Goal: Task Accomplishment & Management: Use online tool/utility

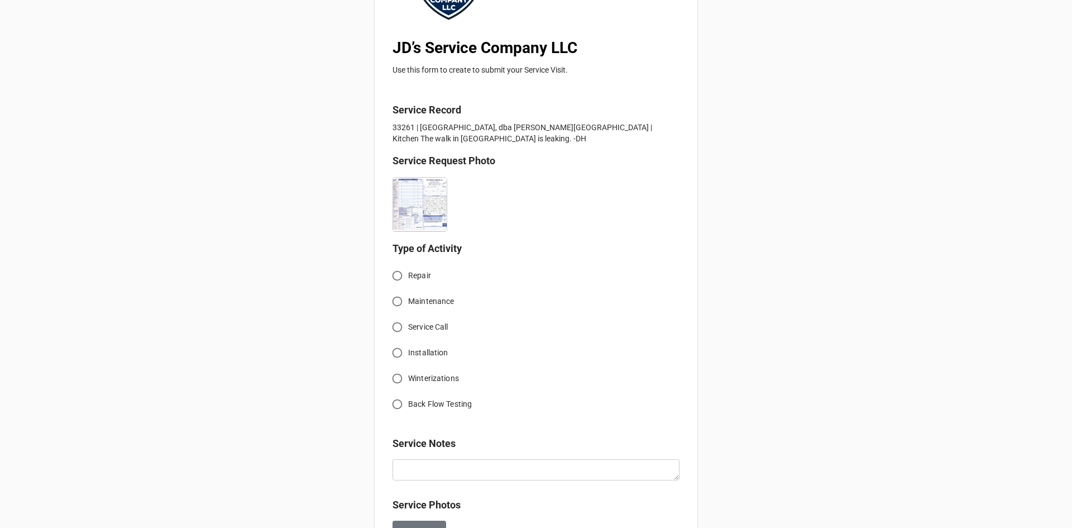
scroll to position [223, 0]
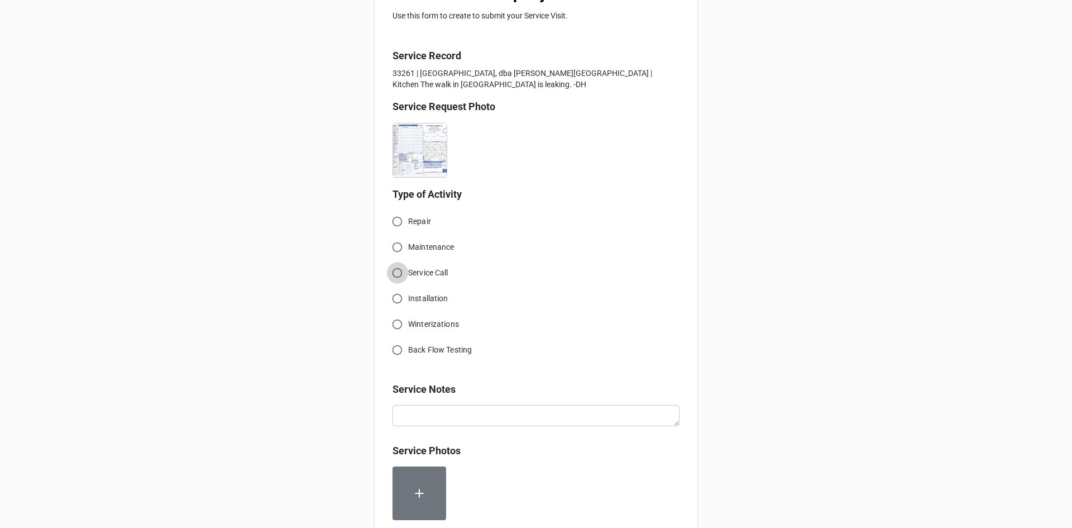
click at [396, 274] on input "Service Call" at bounding box center [397, 273] width 22 height 22
radio input "true"
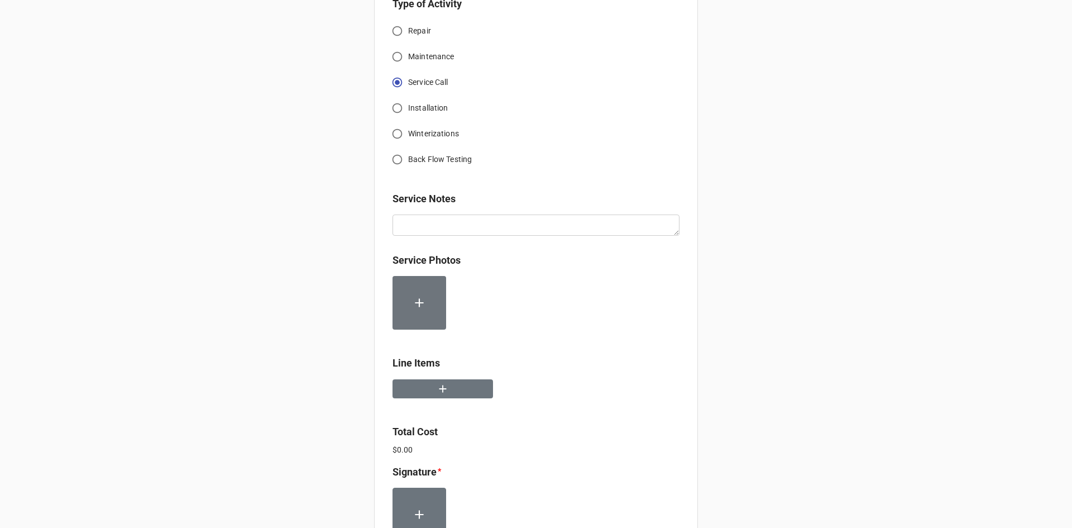
scroll to position [447, 0]
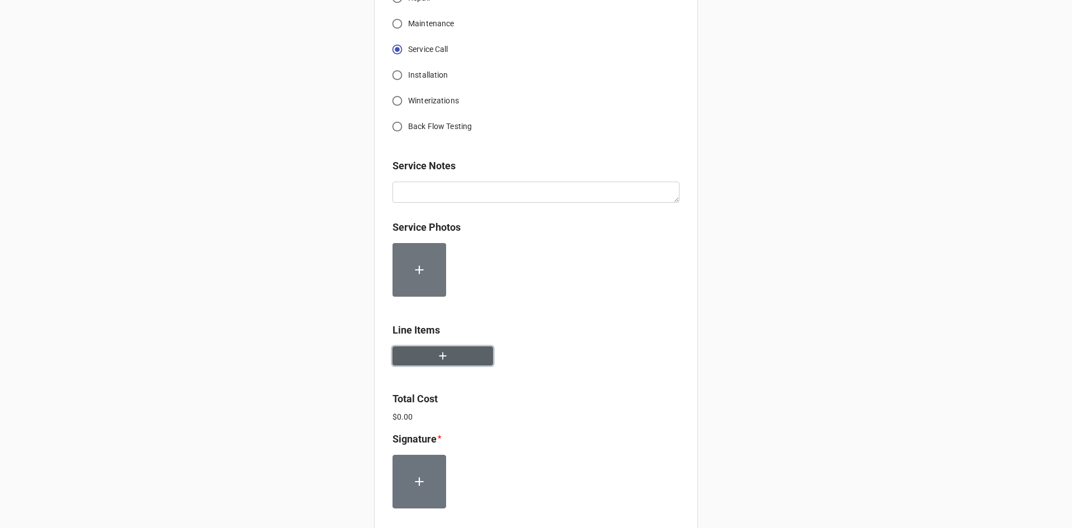
click at [437, 356] on icon "button" at bounding box center [443, 356] width 12 height 12
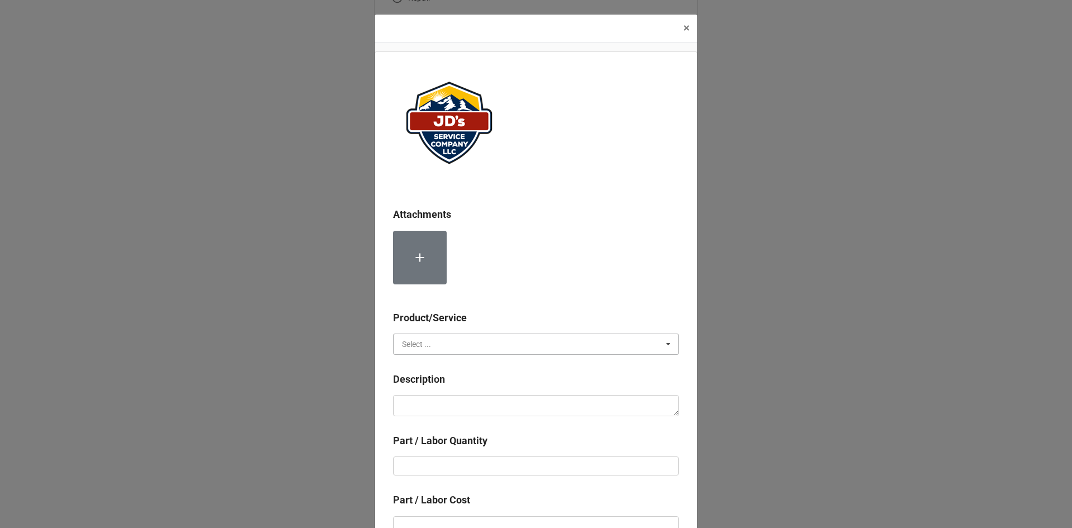
click at [456, 340] on input "text" at bounding box center [536, 344] width 285 height 20
click at [441, 365] on div "Services" at bounding box center [536, 364] width 285 height 21
click at [457, 404] on textarea at bounding box center [536, 405] width 286 height 21
paste textarea "1:00pm-2:00pm; Service Address: Cafeteria Walk in cooler reported leaking, trou…"
type textarea "x"
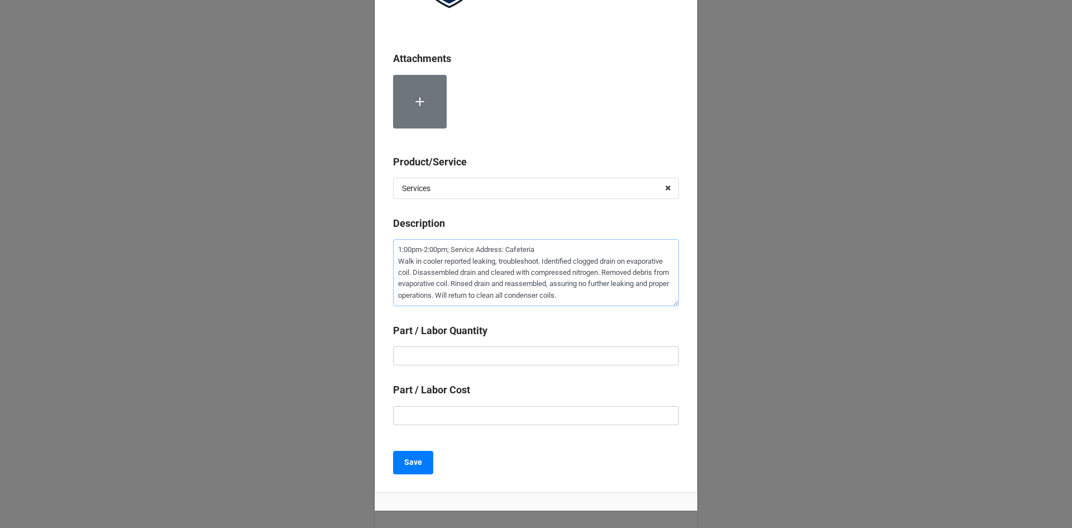
scroll to position [168, 0]
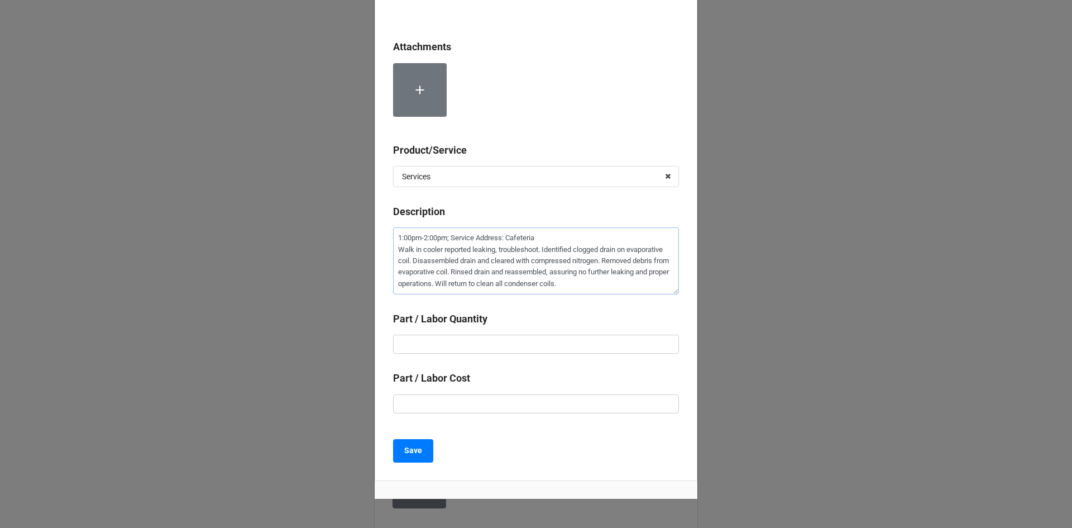
type textarea "1:00pm-2:00pm; Service Address: Cafeteria Walk in cooler reported leaking, trou…"
click at [489, 342] on input "text" at bounding box center [536, 344] width 286 height 19
type textarea "x"
type input "1"
type textarea "x"
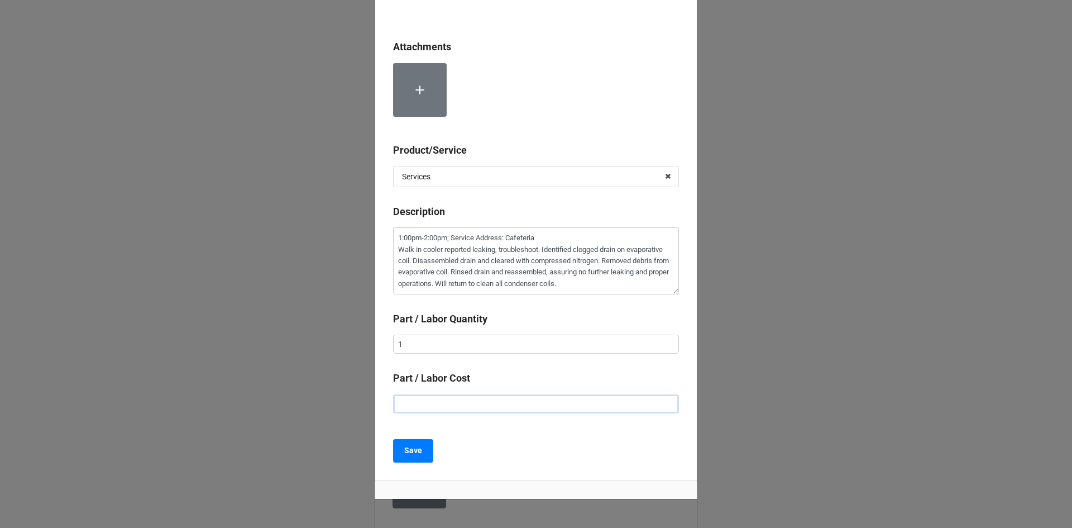
type input "$2.00"
type textarea "x"
type input "$22.00"
type textarea "x"
type input "$225.00"
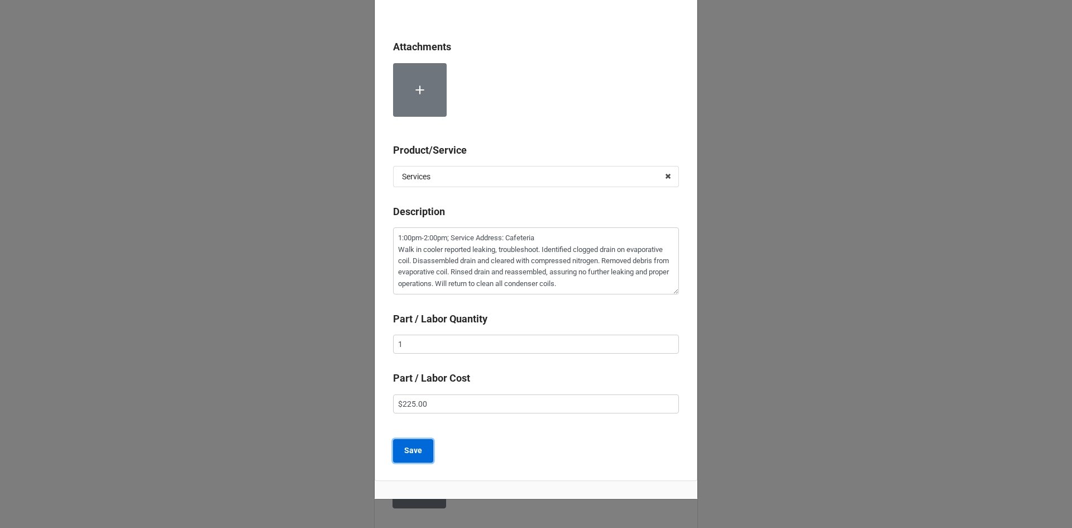
click at [409, 447] on b "Save" at bounding box center [413, 451] width 18 height 12
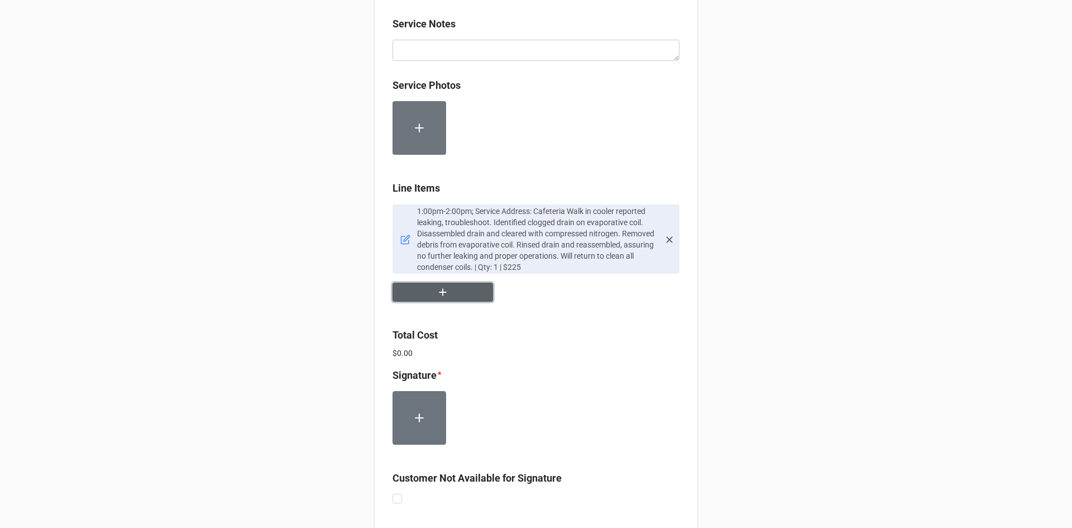
scroll to position [614, 0]
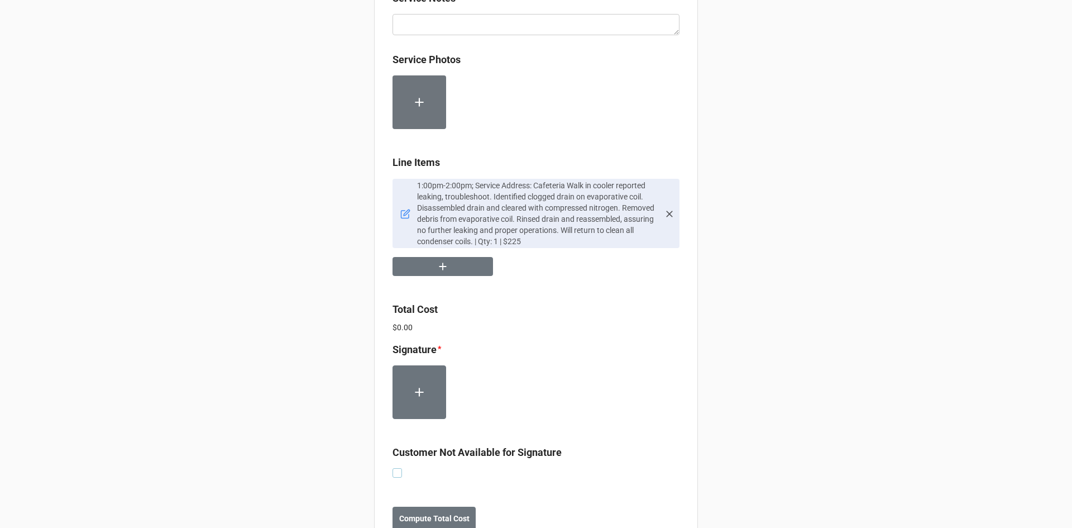
click at [394, 468] on label at bounding box center [397, 468] width 9 height 0
checkbox input "true"
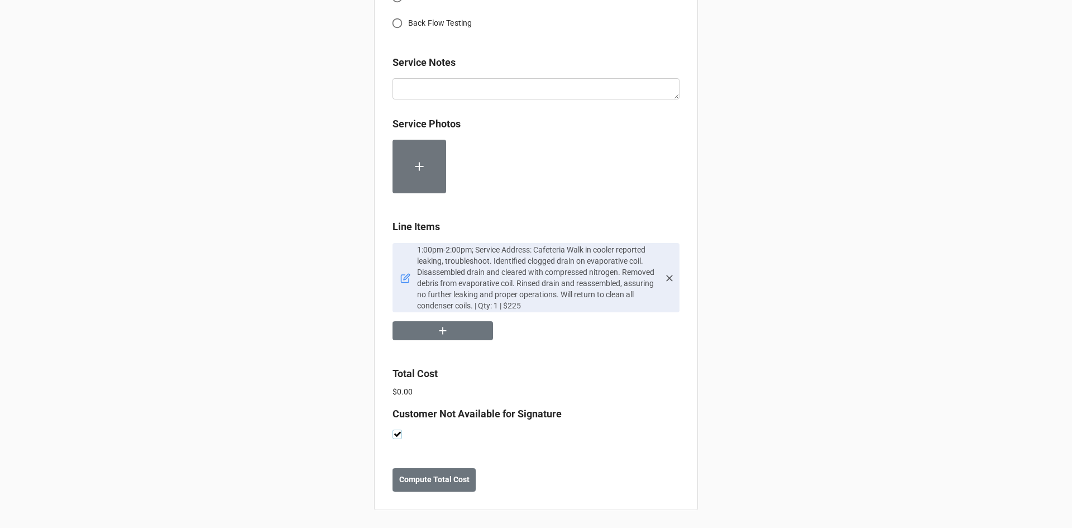
scroll to position [551, 0]
click at [456, 474] on b "Compute Total Cost" at bounding box center [434, 480] width 70 height 12
click at [446, 327] on button "button" at bounding box center [443, 331] width 101 height 20
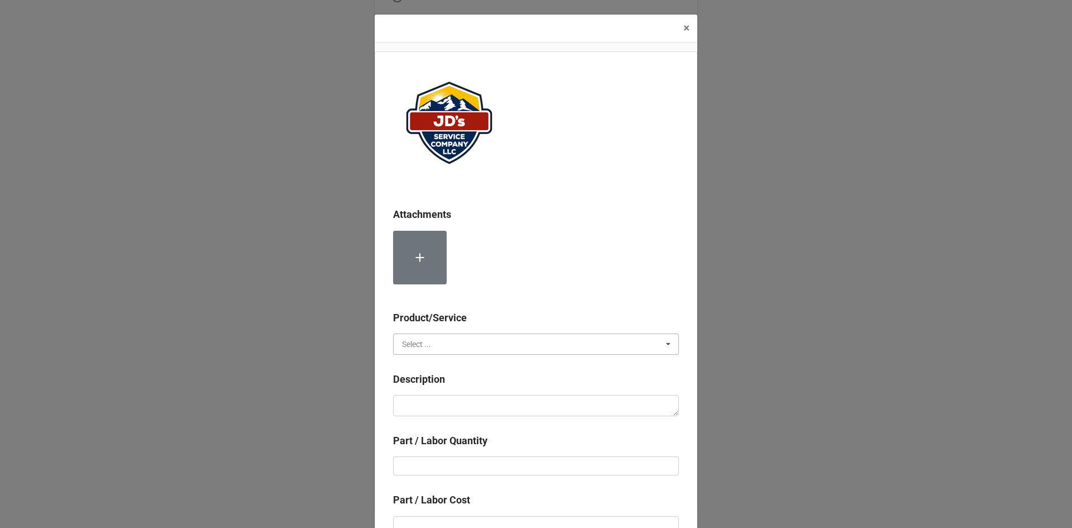
click at [488, 341] on input "text" at bounding box center [536, 344] width 285 height 20
click at [453, 382] on div "Material Cost" at bounding box center [536, 385] width 285 height 21
click at [453, 401] on textarea at bounding box center [536, 405] width 286 height 21
type textarea "x"
type textarea "C"
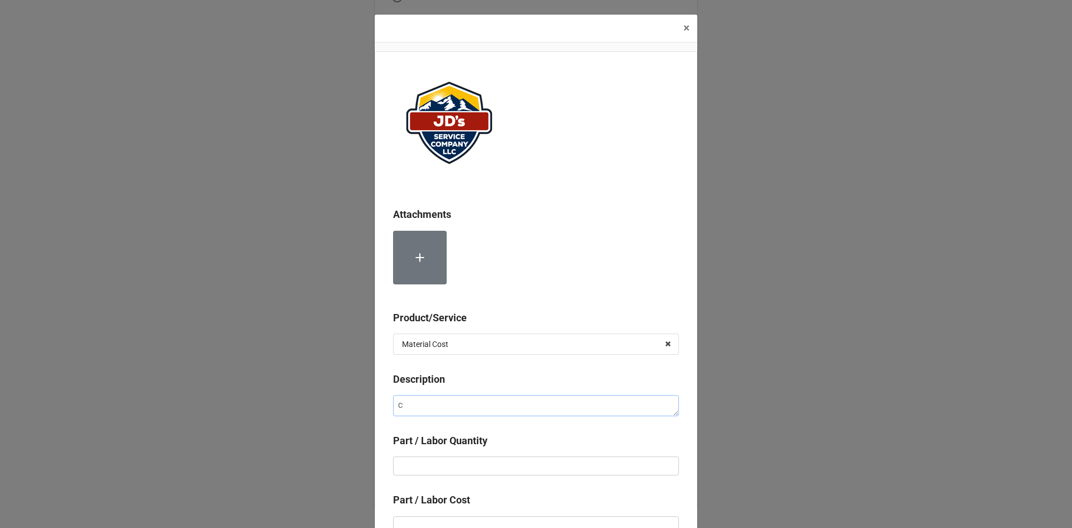
type textarea "x"
type textarea "Co"
type textarea "x"
type textarea "Com"
type textarea "x"
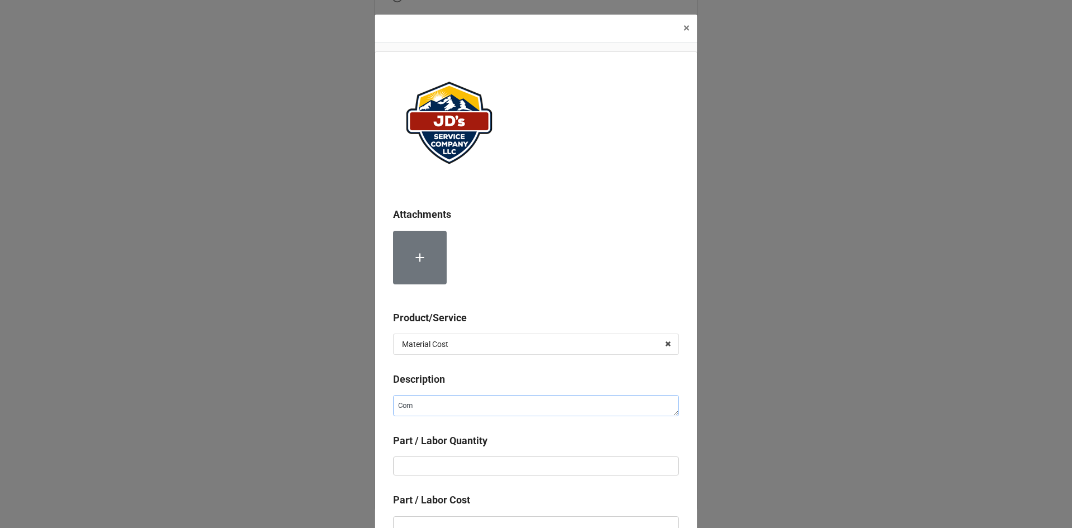
type textarea "Comp"
type textarea "x"
type textarea "Compr"
type textarea "x"
type textarea "Compre"
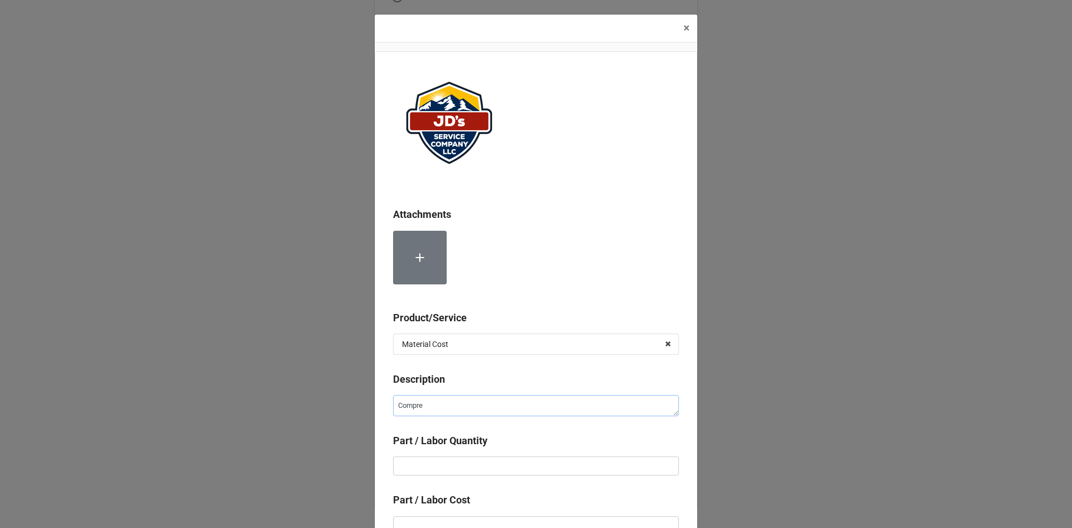
type textarea "x"
type textarea "Compres"
type textarea "x"
type textarea "Compress"
type textarea "x"
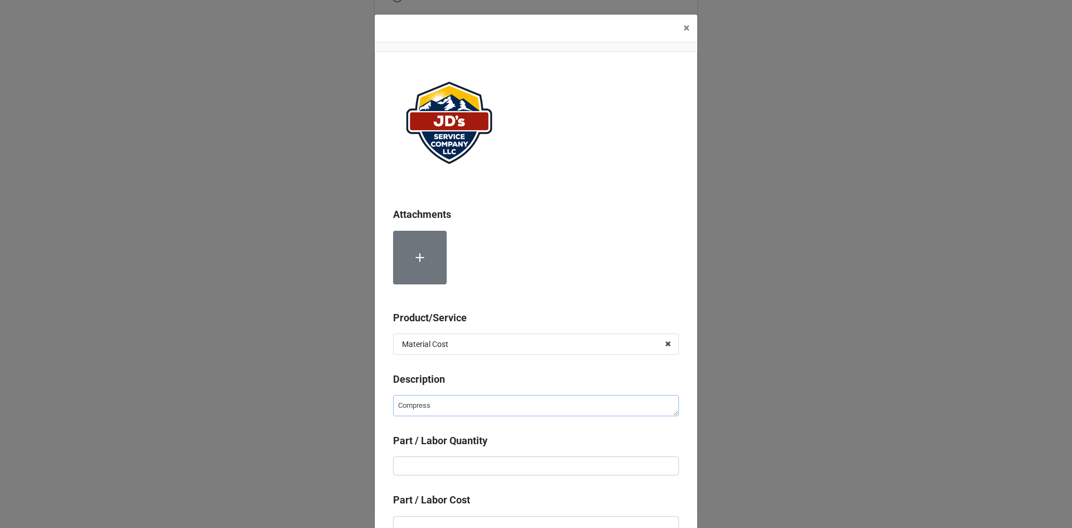
type textarea "Compresse"
type textarea "x"
type textarea "Compressed"
type textarea "x"
type textarea "Compressed"
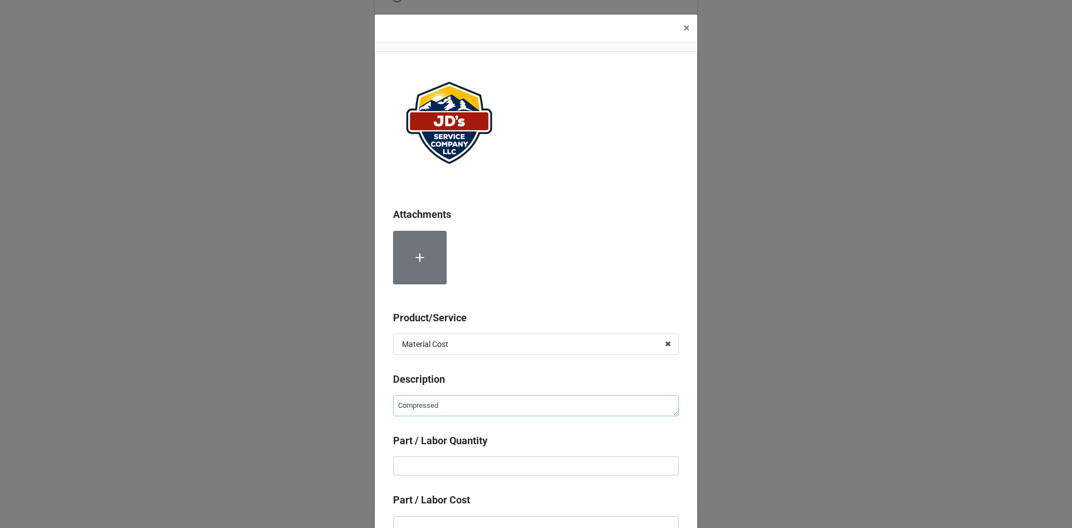
type textarea "x"
type textarea "Compressed N"
type textarea "x"
type textarea "Compressed No"
type textarea "x"
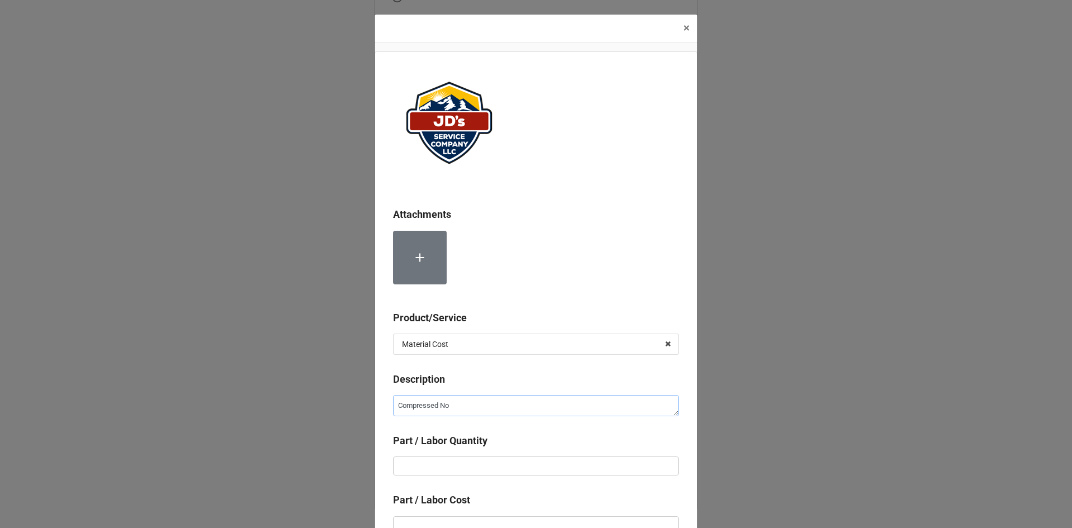
type textarea "Compressed N"
type textarea "x"
type textarea "Compressed Ni"
type textarea "x"
type textarea "Compressed Nit"
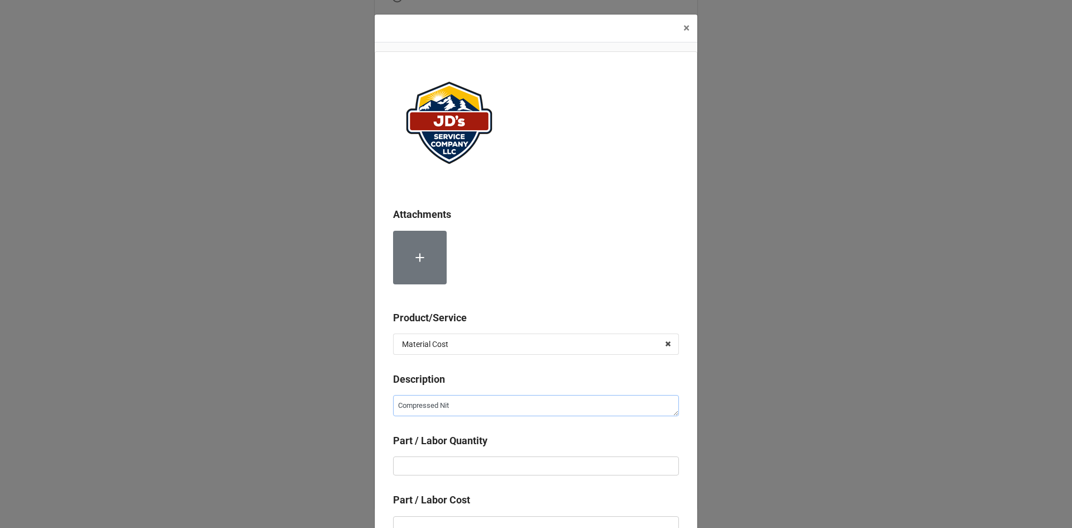
type textarea "x"
type textarea "Compressed Nitr"
type textarea "x"
type textarea "Compressed Nitro"
type textarea "x"
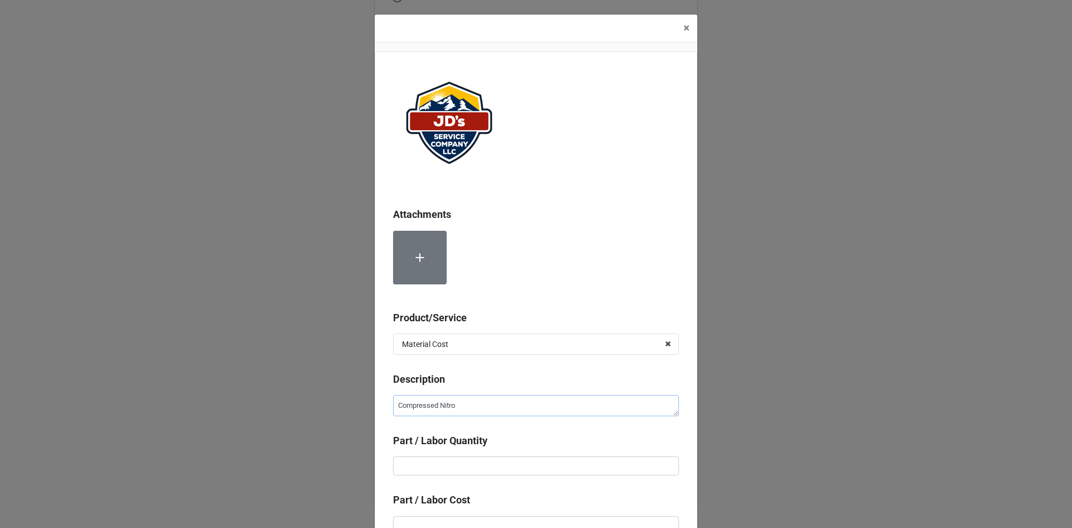
type textarea "Compressed Nitrog"
type textarea "x"
type textarea "Compressed Nitroge"
type textarea "x"
type textarea "Compressed Nitrogen"
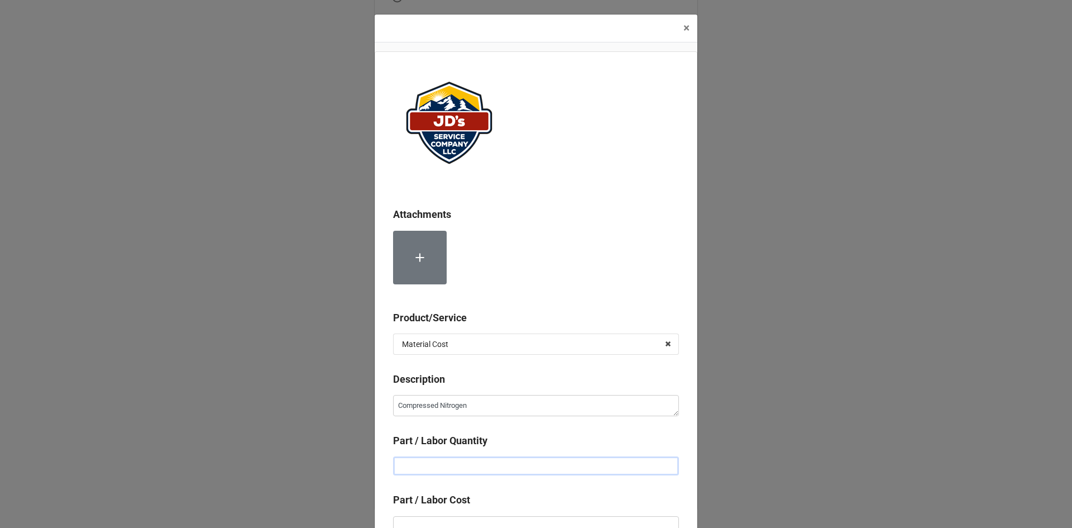
type textarea "x"
type input "1"
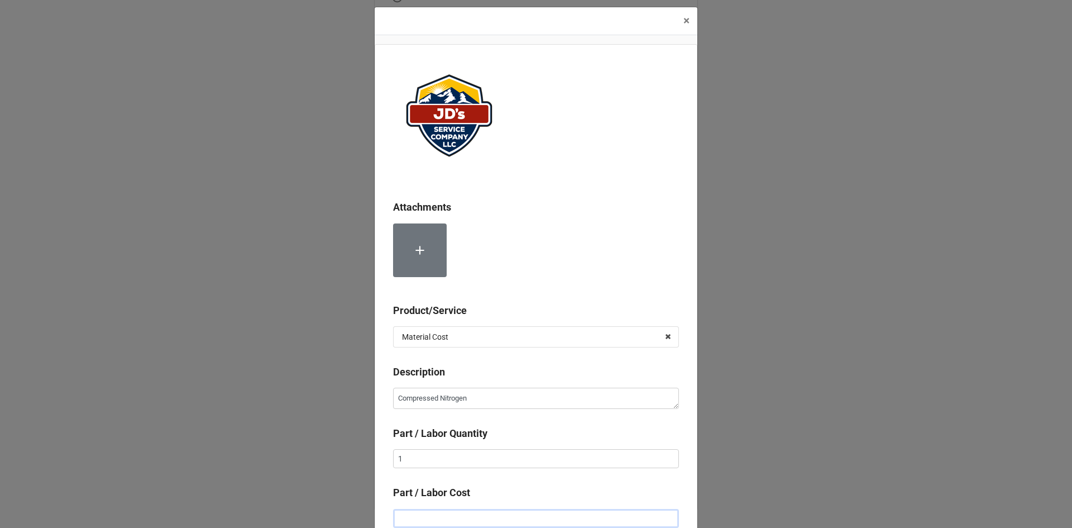
type textarea "x"
type input "$2.00"
type textarea "x"
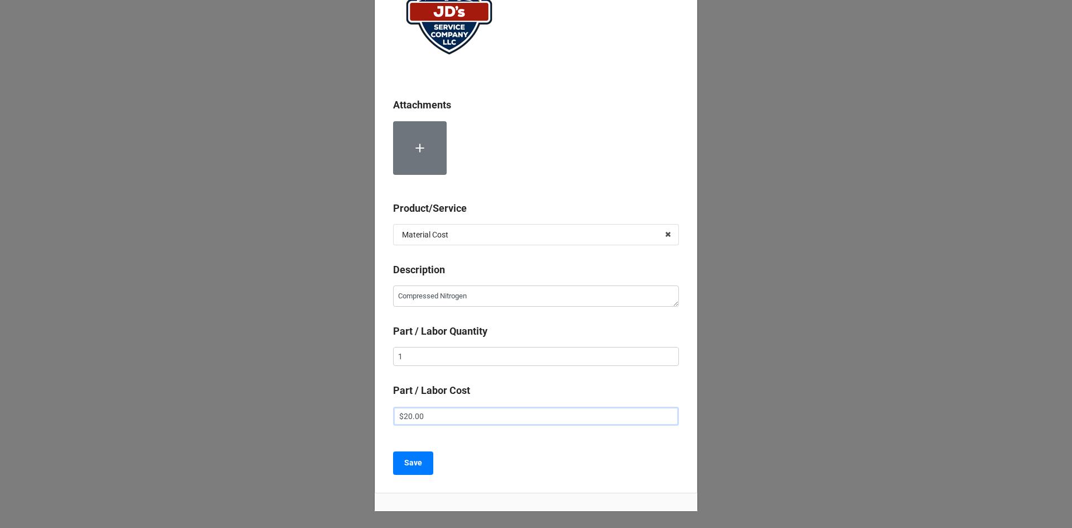
scroll to position [119, 0]
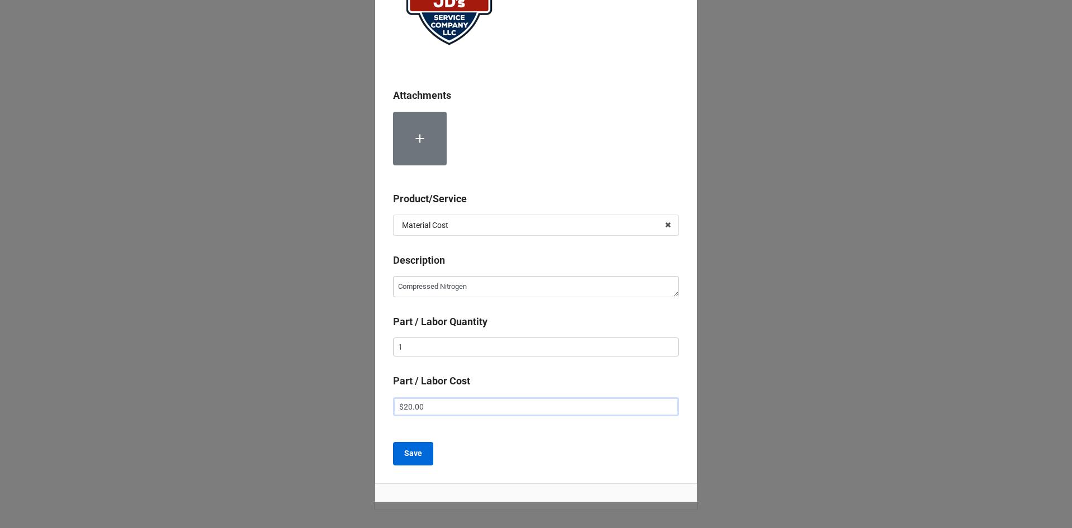
type input "$20.00"
click at [411, 461] on button "Save" at bounding box center [413, 453] width 40 height 23
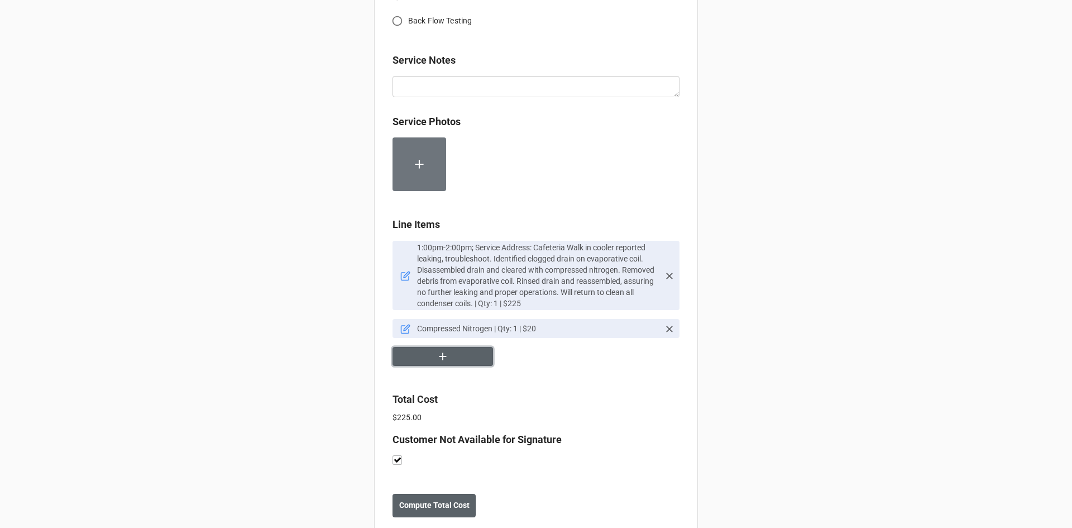
scroll to position [579, 0]
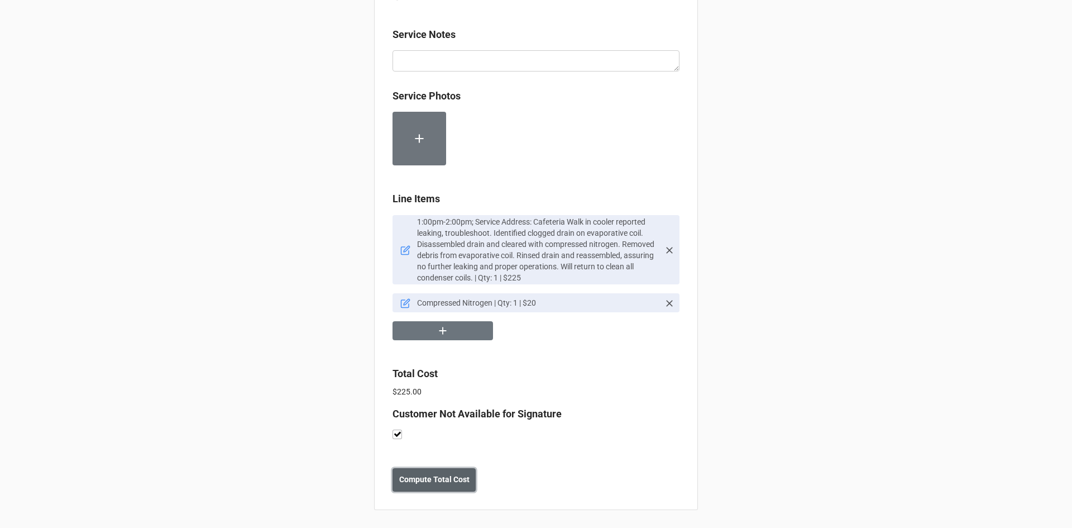
click at [451, 478] on b "Compute Total Cost" at bounding box center [434, 480] width 70 height 12
click at [420, 482] on button "Save" at bounding box center [413, 479] width 40 height 23
